Goal: Task Accomplishment & Management: Manage account settings

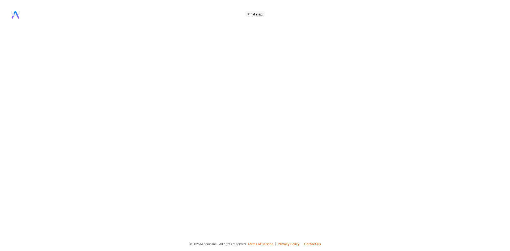
click at [254, 14] on div "Final step" at bounding box center [255, 14] width 21 height 6
click at [256, 15] on div "Final step" at bounding box center [255, 14] width 21 height 6
click at [16, 14] on icon at bounding box center [16, 15] width 10 height 8
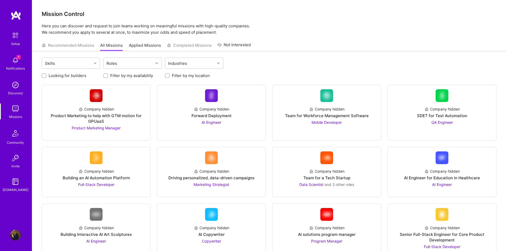
click at [20, 65] on img at bounding box center [15, 60] width 11 height 11
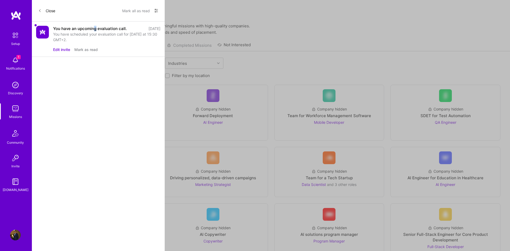
click at [95, 30] on div "You have an upcoming evaluation call." at bounding box center [90, 29] width 74 height 6
click at [92, 50] on button "Mark as read" at bounding box center [85, 50] width 23 height 6
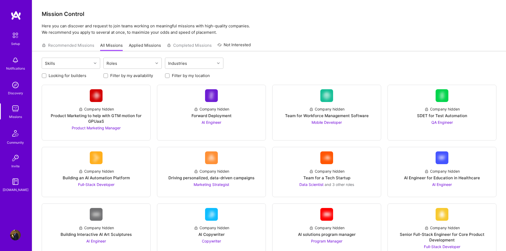
click at [16, 15] on img at bounding box center [16, 16] width 11 height 10
click at [147, 47] on link "Applied Missions" at bounding box center [145, 47] width 32 height 9
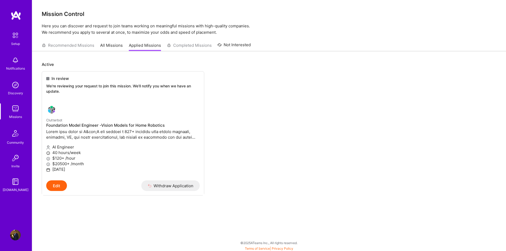
click at [190, 46] on div "Recommended Missions All Missions Applied Missions Completed Missions Not Inter…" at bounding box center [146, 45] width 209 height 11
click at [109, 46] on link "All Missions" at bounding box center [111, 45] width 23 height 9
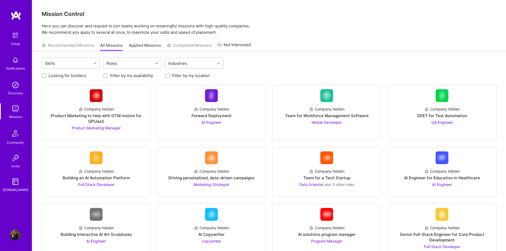
click at [146, 45] on link "Applied Missions" at bounding box center [145, 47] width 32 height 9
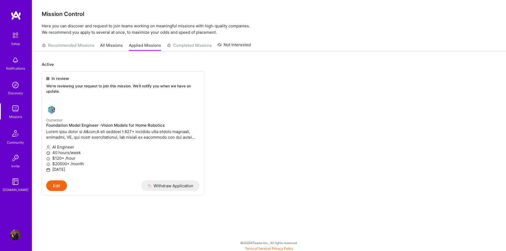
click at [50, 45] on div "Recommended Missions All Missions Applied Missions Completed Missions Not Inter…" at bounding box center [146, 45] width 209 height 11
click at [115, 45] on link "All Missions" at bounding box center [111, 47] width 23 height 9
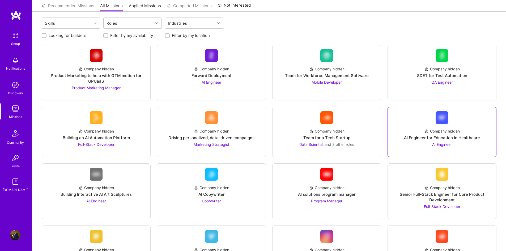
scroll to position [53, 0]
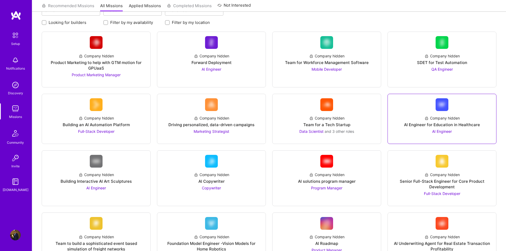
click at [442, 119] on div "Company hidden" at bounding box center [442, 118] width 35 height 6
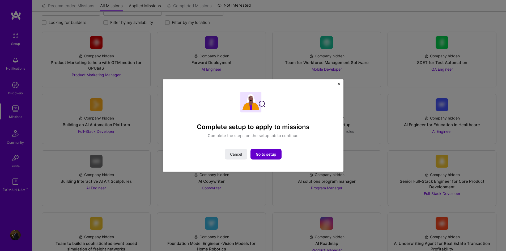
click at [267, 154] on span "Go to setup" at bounding box center [266, 154] width 20 height 5
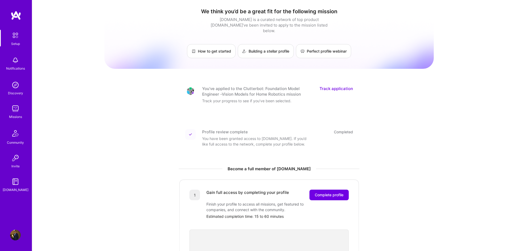
click at [339, 86] on link "Track application" at bounding box center [336, 91] width 33 height 11
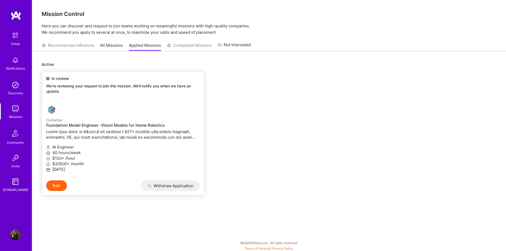
click at [52, 78] on span "In review" at bounding box center [60, 79] width 17 height 6
click at [50, 78] on div "In review" at bounding box center [123, 79] width 154 height 6
click at [49, 79] on span at bounding box center [47, 78] width 3 height 3
click at [47, 79] on span at bounding box center [47, 78] width 3 height 3
click at [63, 87] on p "We're reviewing your request to join this mission. We'll notify you when we hav…" at bounding box center [123, 88] width 154 height 10
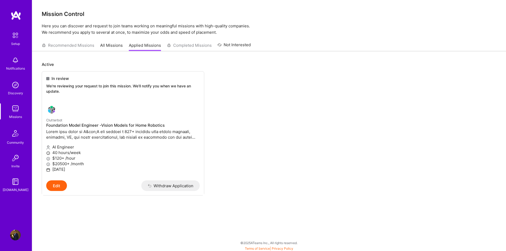
click at [196, 45] on div "Recommended Missions All Missions Applied Missions Completed Missions Not Inter…" at bounding box center [146, 45] width 209 height 11
click at [246, 44] on link "Not Interested" at bounding box center [234, 47] width 33 height 10
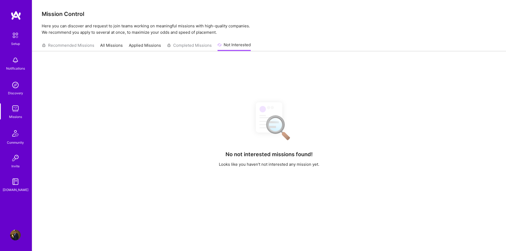
click at [187, 44] on div "Recommended Missions All Missions Applied Missions Completed Missions Not Inter…" at bounding box center [146, 45] width 209 height 11
click at [144, 44] on link "Applied Missions" at bounding box center [145, 47] width 32 height 9
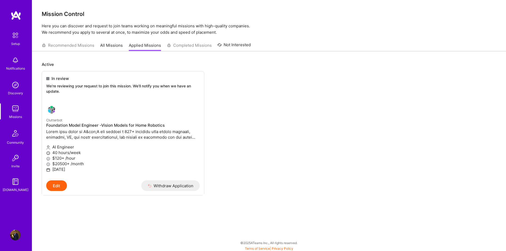
click at [106, 44] on link "All Missions" at bounding box center [111, 47] width 23 height 9
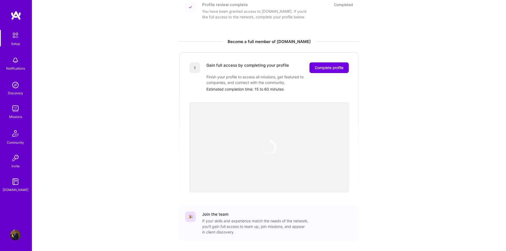
scroll to position [133, 0]
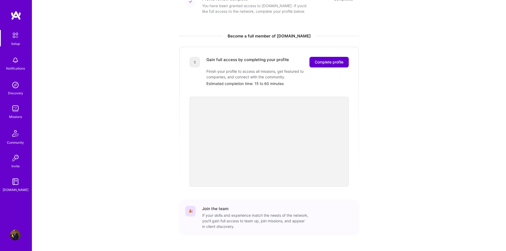
click at [321, 60] on span "Complete profile" at bounding box center [329, 62] width 29 height 5
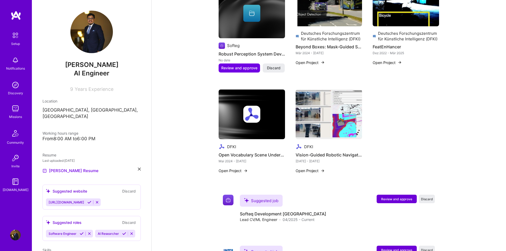
click at [81, 111] on p "Freiburg, Lower Saxony, Germany" at bounding box center [92, 113] width 98 height 13
click at [71, 111] on p "Freiburg, Lower Saxony, Germany" at bounding box center [92, 113] width 98 height 13
click at [74, 104] on div "Location" at bounding box center [92, 101] width 98 height 6
